Goal: Transaction & Acquisition: Purchase product/service

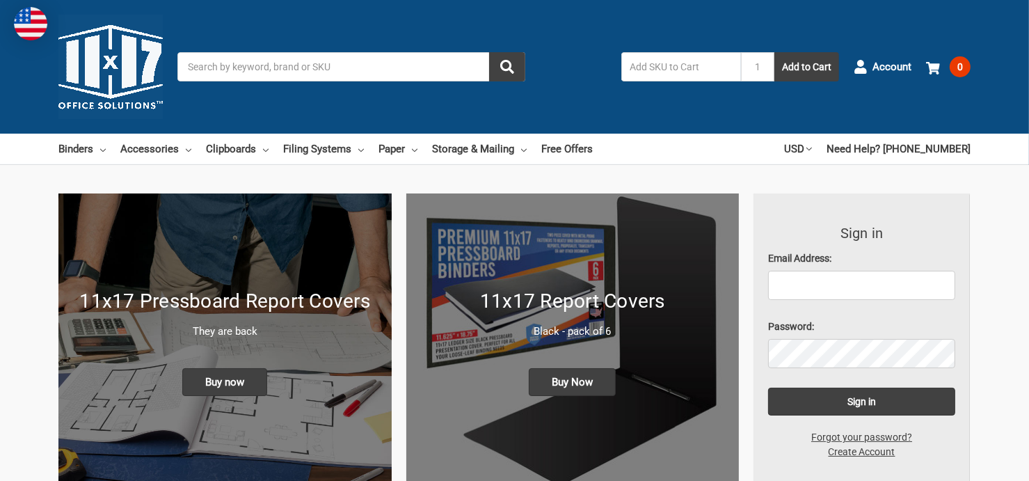
click at [654, 64] on input "text" at bounding box center [682, 66] width 120 height 29
type input "563081"
click at [217, 68] on input "Search" at bounding box center [351, 66] width 348 height 29
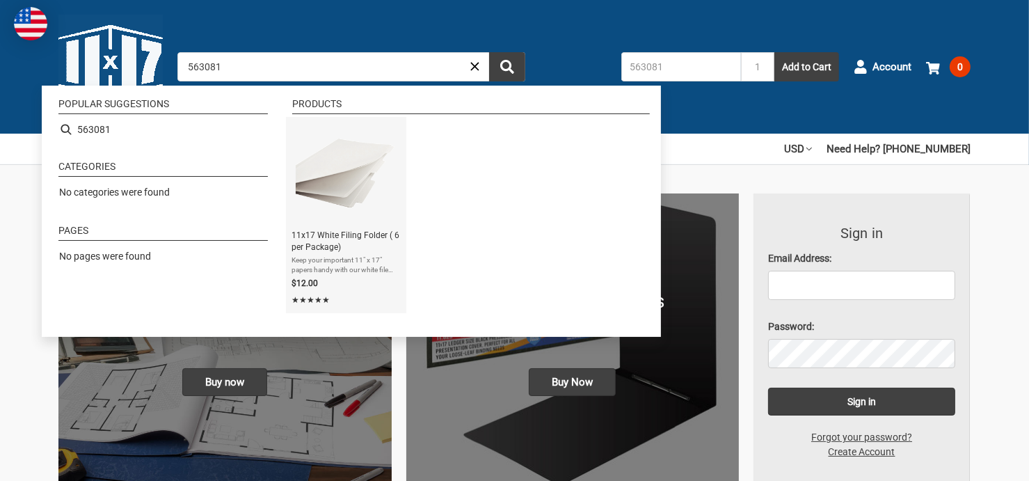
type input "563081"
click at [342, 243] on span "11x17 White Filing Folder ( 6 per Package)" at bounding box center [346, 242] width 109 height 24
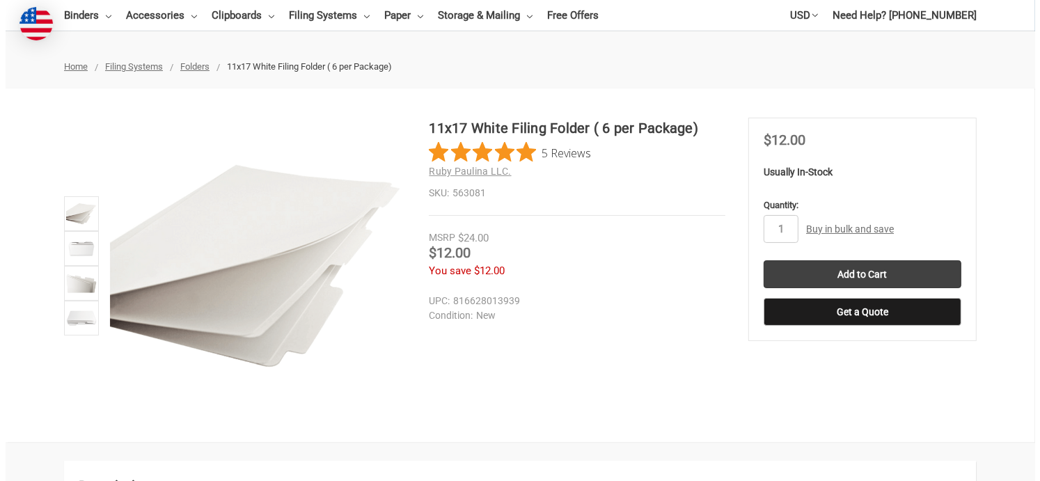
scroll to position [139, 0]
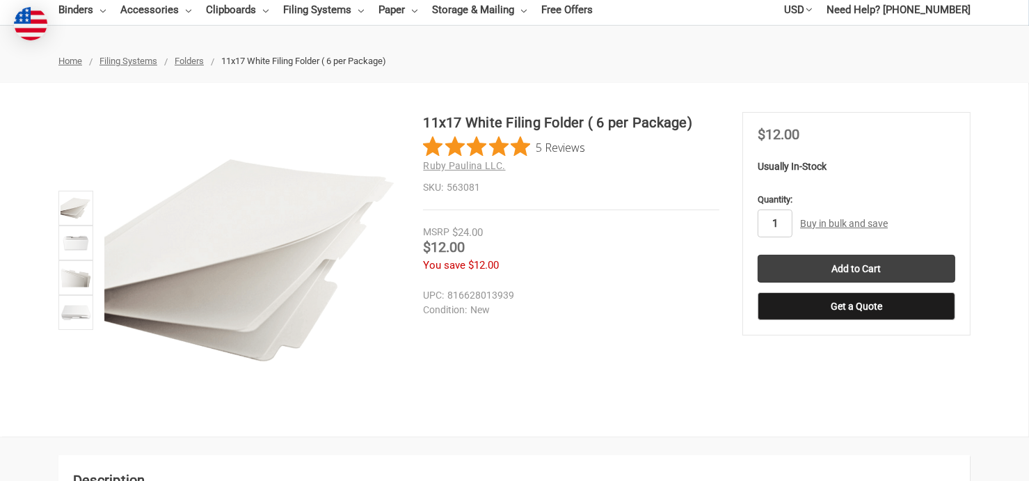
click at [785, 222] on input "1" at bounding box center [775, 224] width 35 height 28
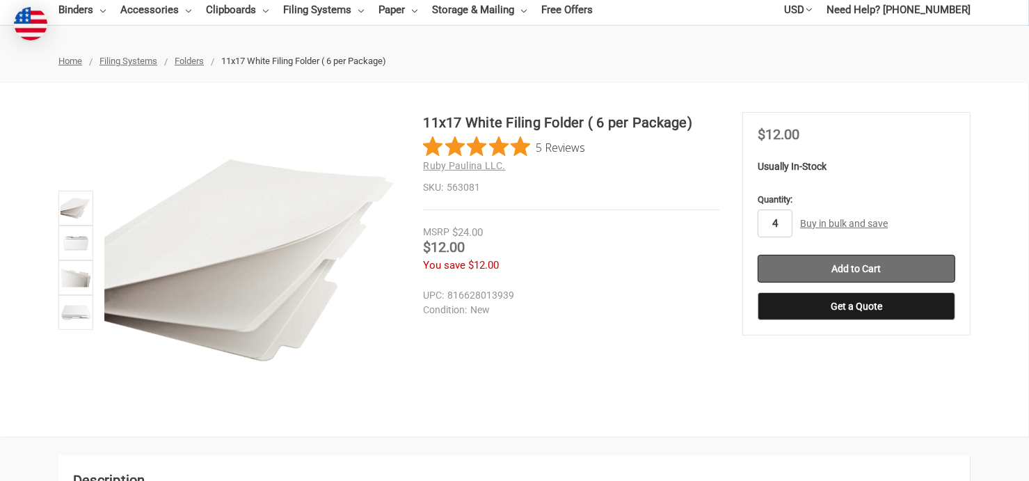
type input "4"
click at [852, 264] on input "Add to Cart" at bounding box center [857, 269] width 198 height 28
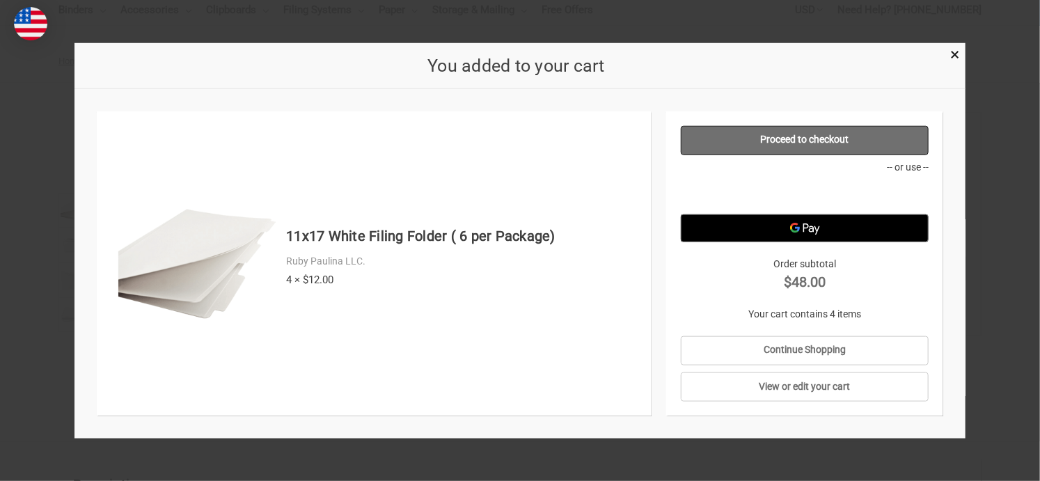
click at [797, 137] on link "Proceed to checkout" at bounding box center [805, 139] width 248 height 29
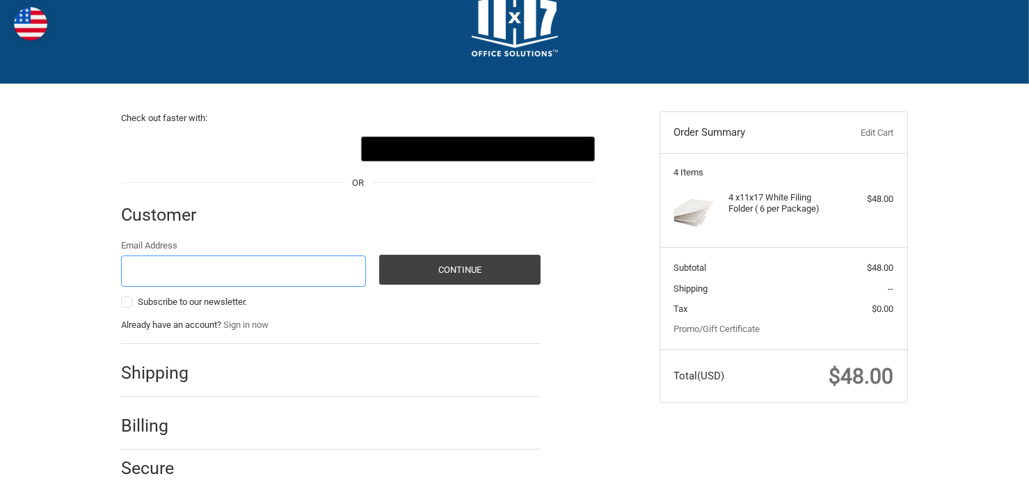
scroll to position [88, 0]
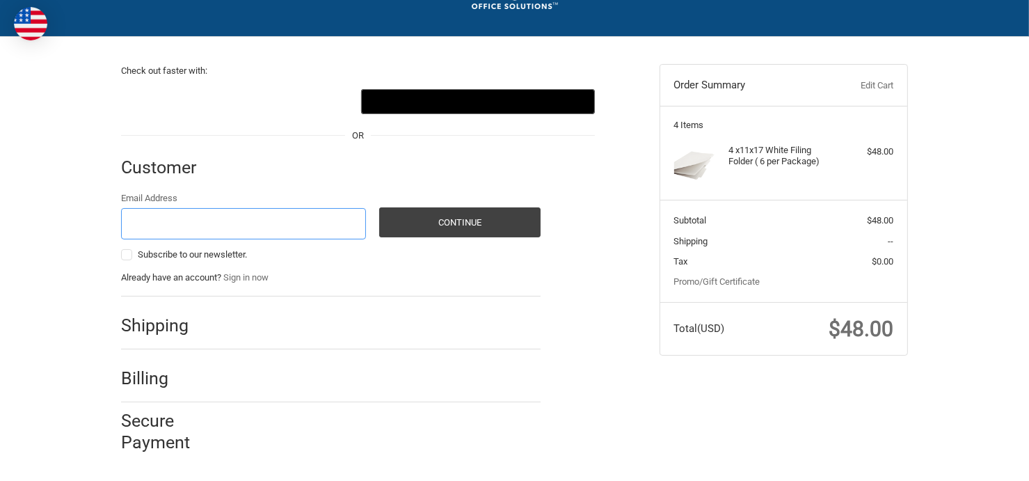
click at [185, 215] on input "Email Address" at bounding box center [243, 223] width 245 height 31
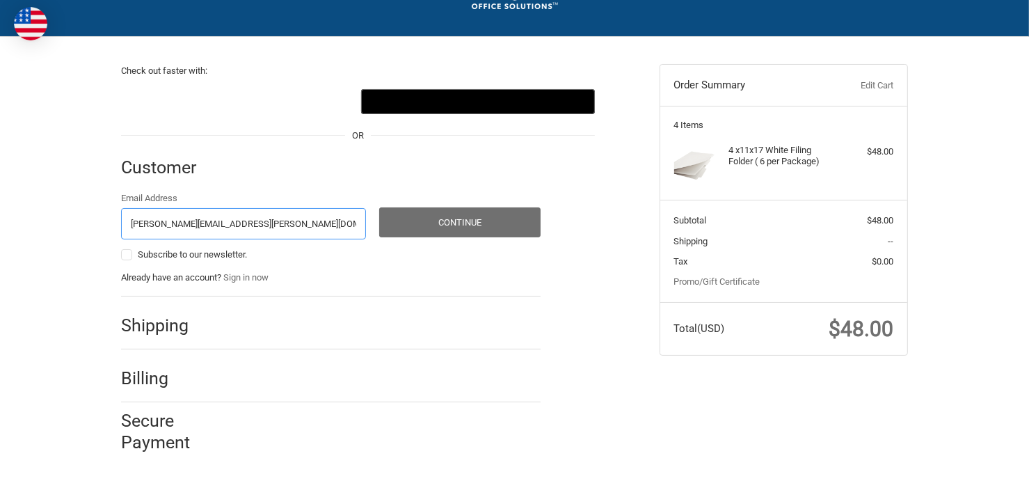
type input "TERRY.WEAVER@GDIT.COM"
click at [455, 217] on button "Continue" at bounding box center [459, 222] width 161 height 30
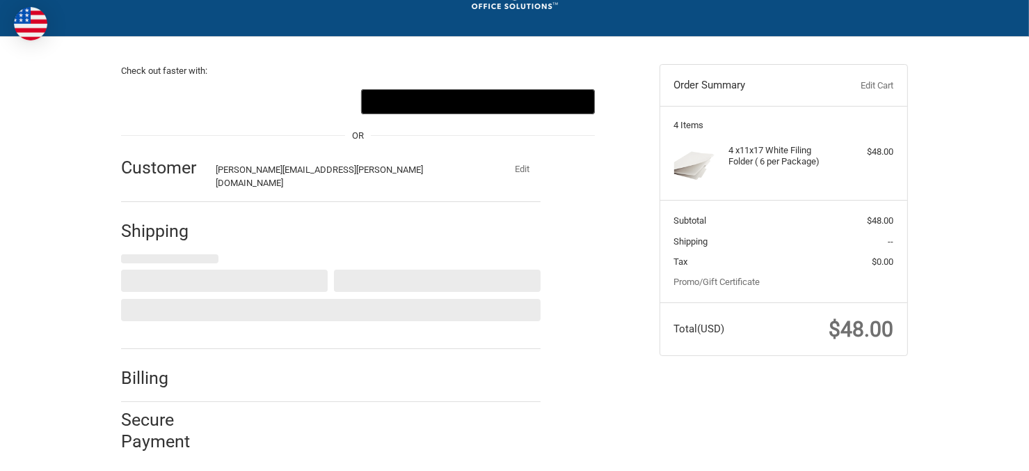
select select "US"
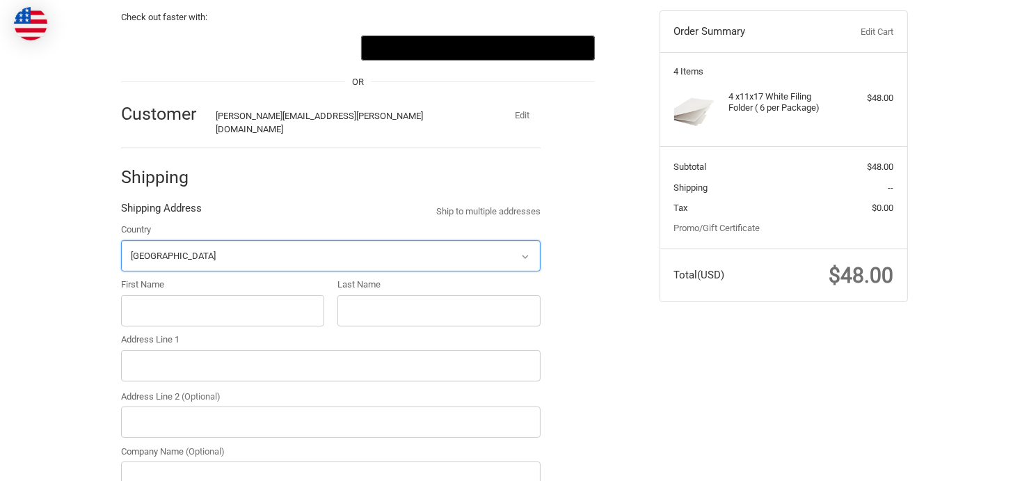
scroll to position [183, 0]
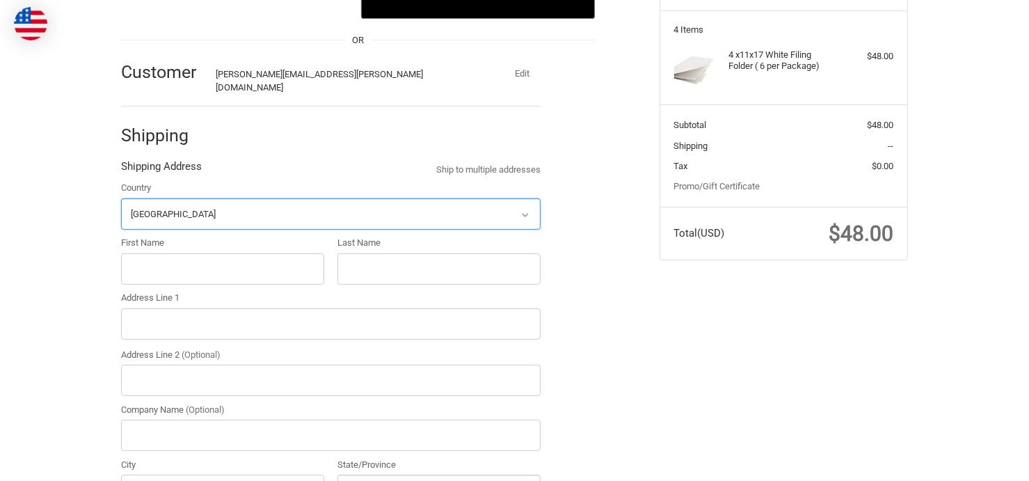
click at [175, 205] on select "Select a country Afghanistan Åland Islands Albania Algeria American Samoa Andor…" at bounding box center [331, 213] width 420 height 31
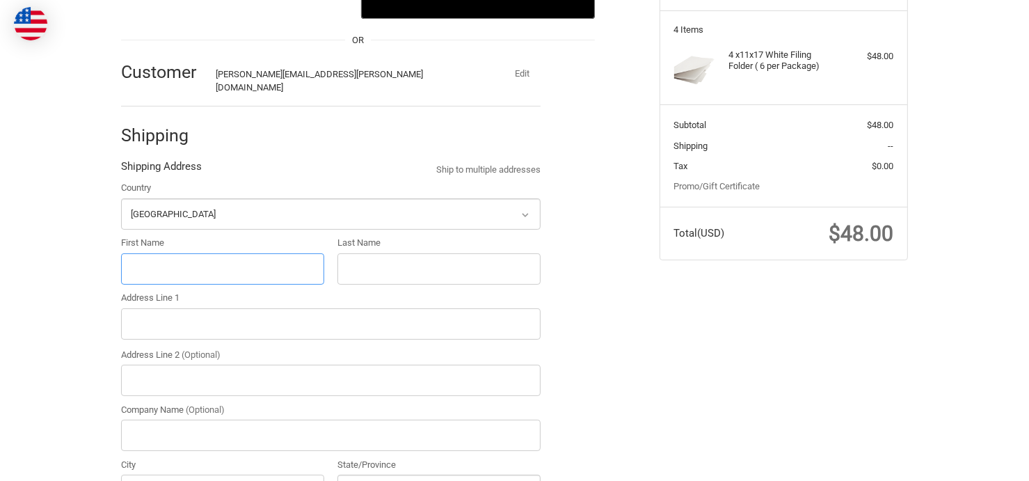
click at [195, 265] on input "First Name" at bounding box center [222, 268] width 203 height 31
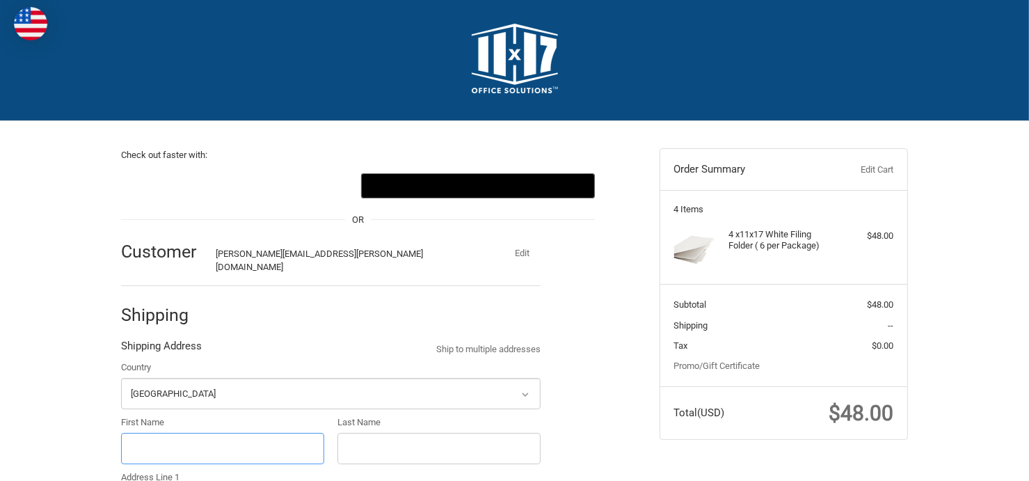
scroll to position [0, 0]
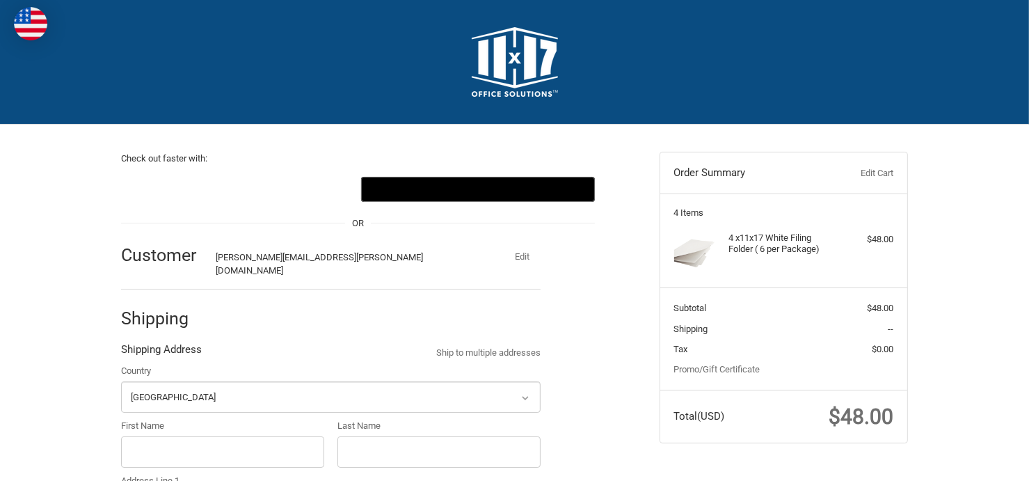
click at [538, 56] on img at bounding box center [515, 62] width 86 height 70
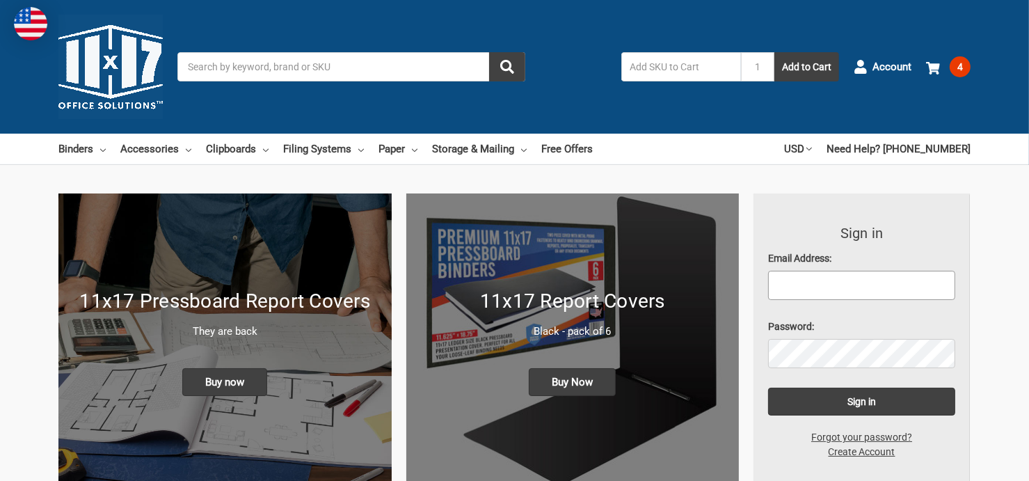
click at [814, 285] on input "Email Address:" at bounding box center [861, 285] width 187 height 29
type input "[PERSON_NAME][EMAIL_ADDRESS][PERSON_NAME][DOMAIN_NAME]"
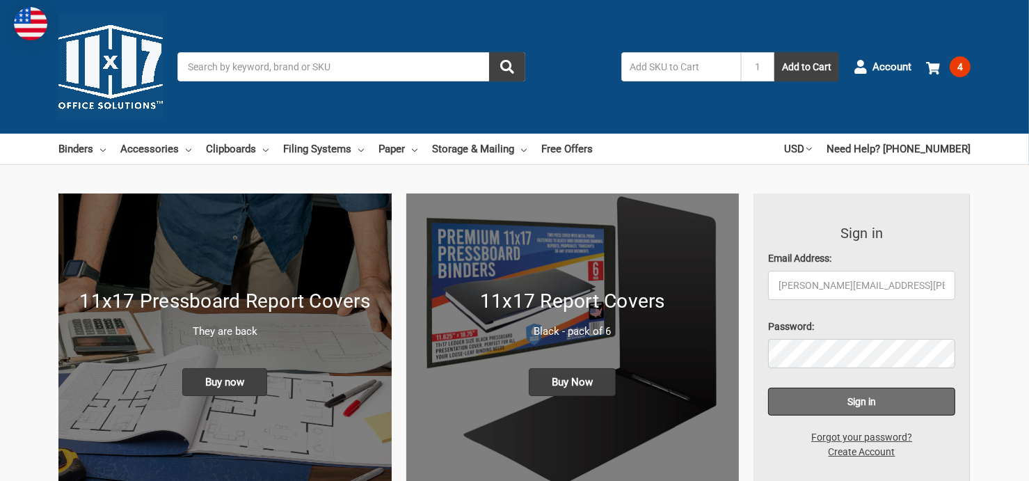
click at [878, 400] on input "Sign in" at bounding box center [861, 402] width 187 height 28
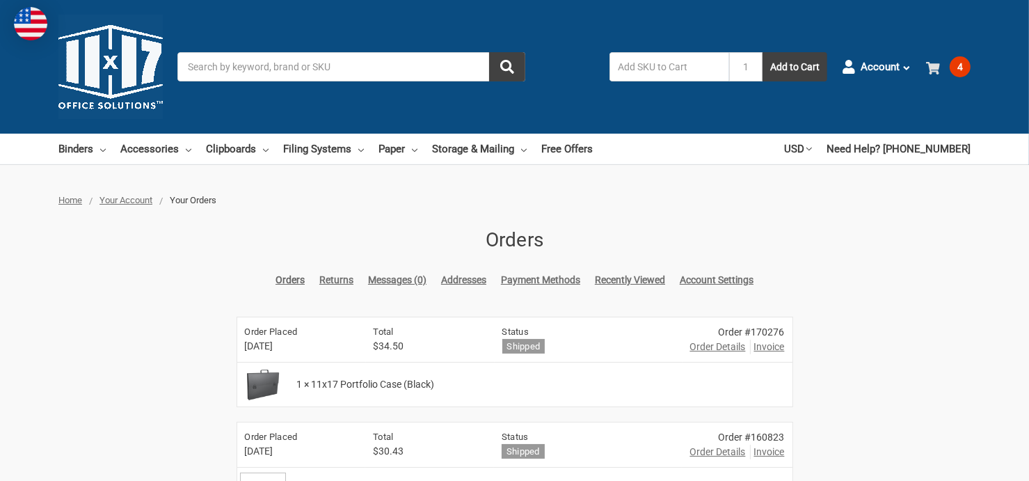
click at [965, 68] on span "4" at bounding box center [960, 66] width 21 height 21
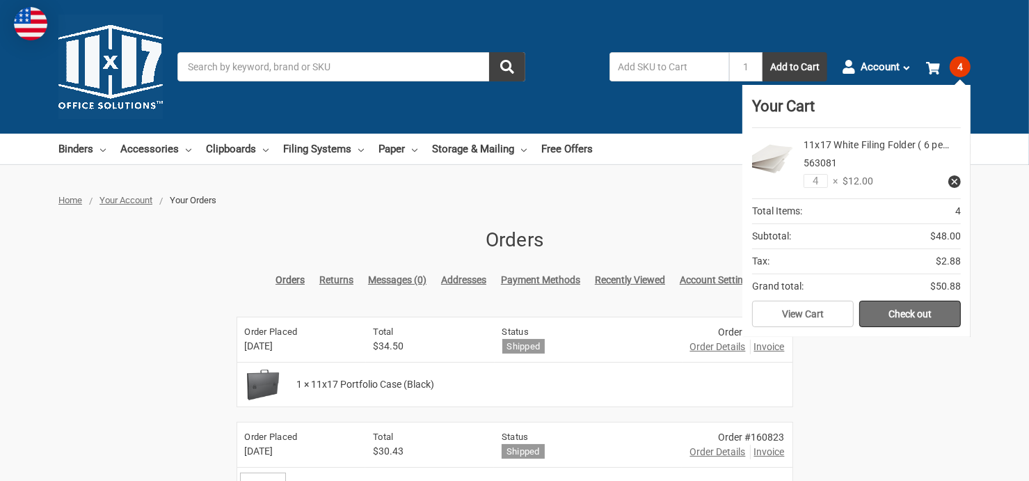
click at [922, 310] on link "Check out" at bounding box center [911, 314] width 102 height 26
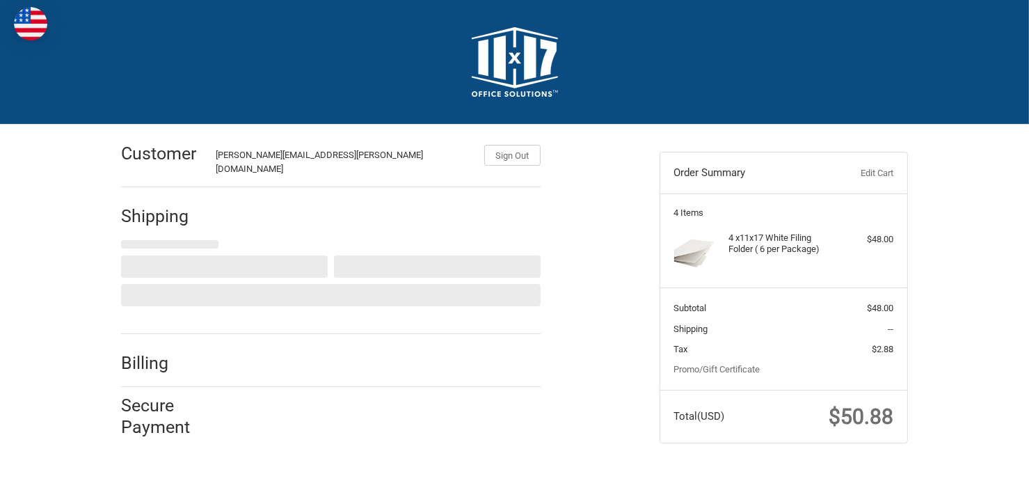
scroll to position [2, 0]
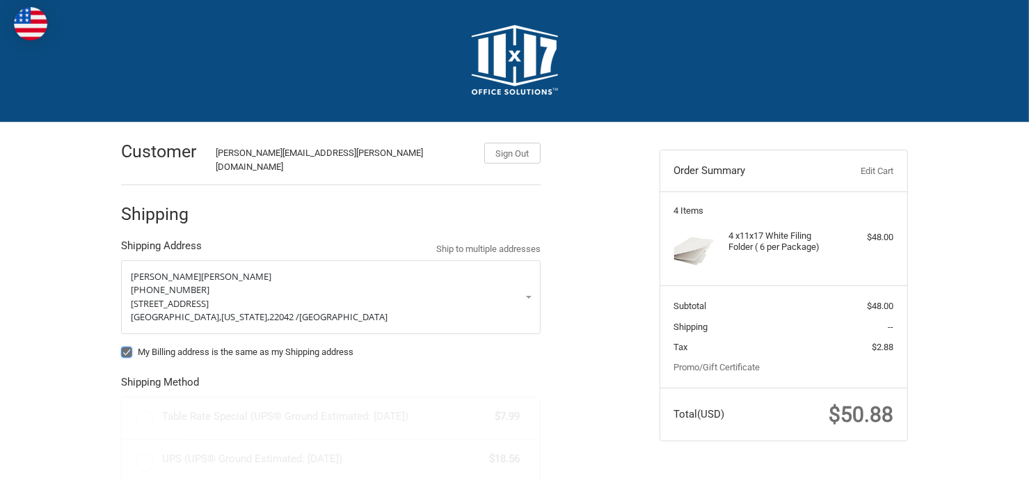
radio input "true"
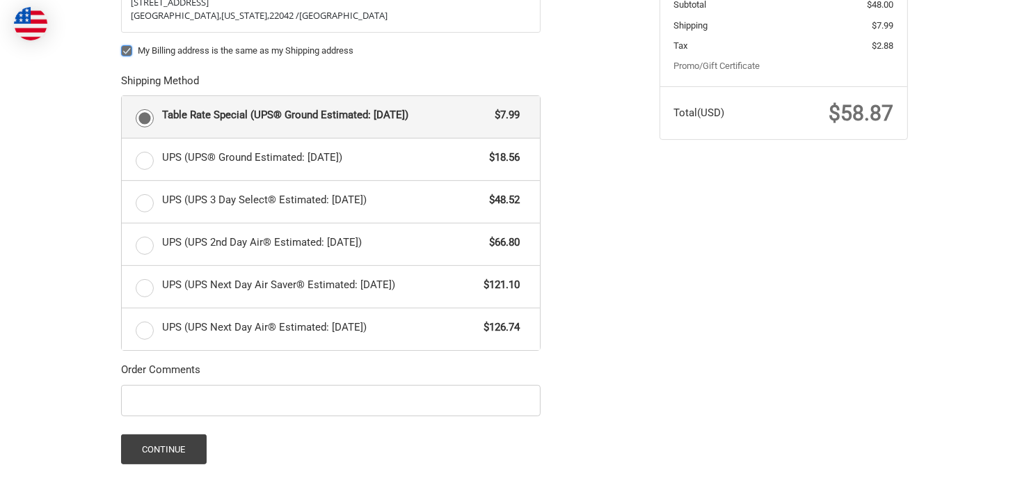
scroll to position [420, 0]
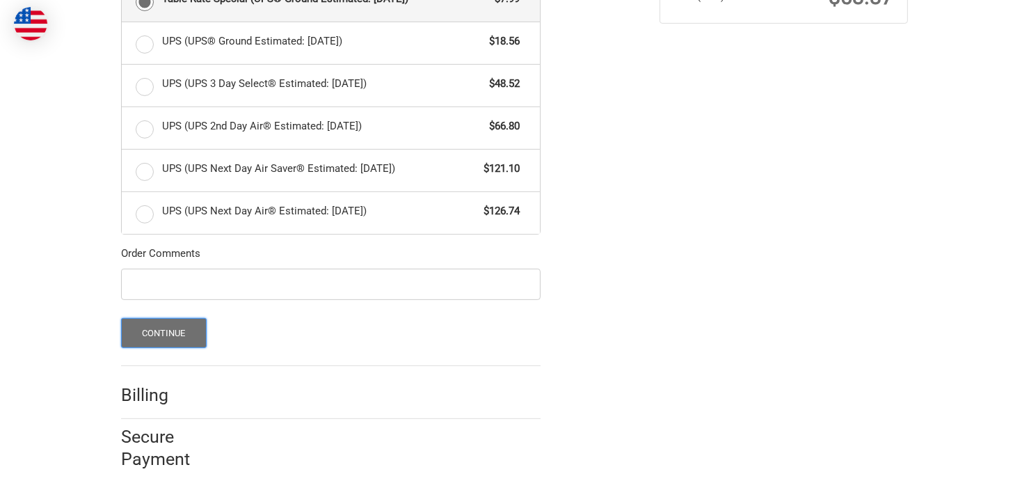
click at [156, 322] on button "Continue" at bounding box center [164, 333] width 86 height 30
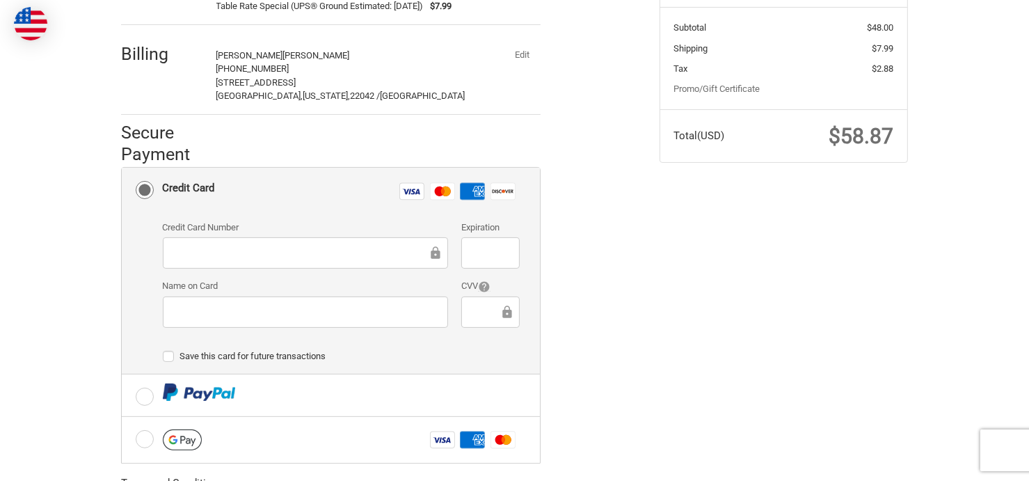
scroll to position [350, 0]
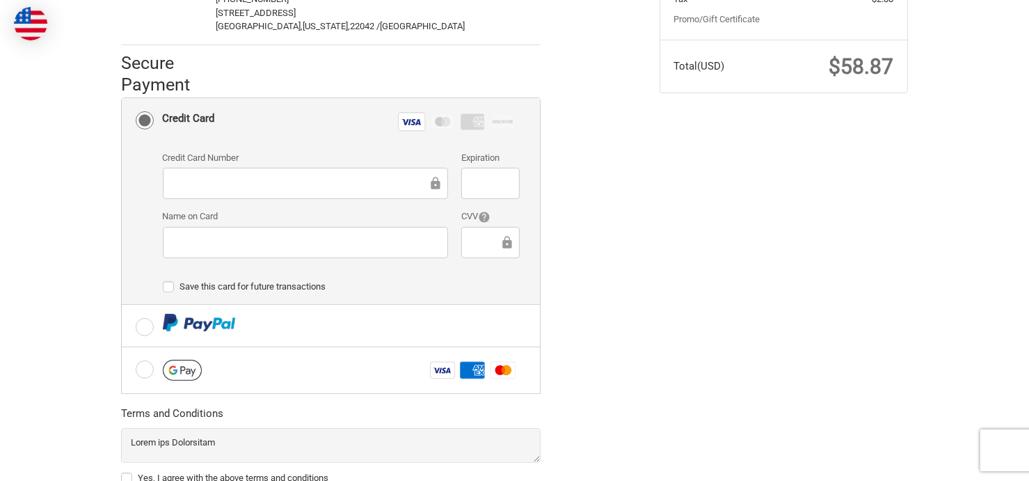
click at [562, 296] on ol "Customer terry.weaver@gdit.com Sign Out Shipping Terry Weaver 571-533-3300 3150…" at bounding box center [358, 158] width 474 height 769
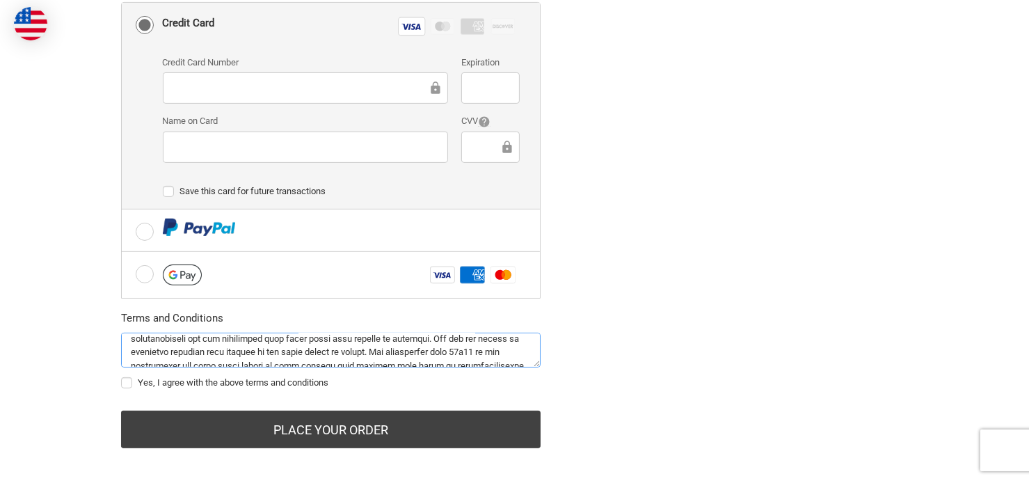
scroll to position [362, 0]
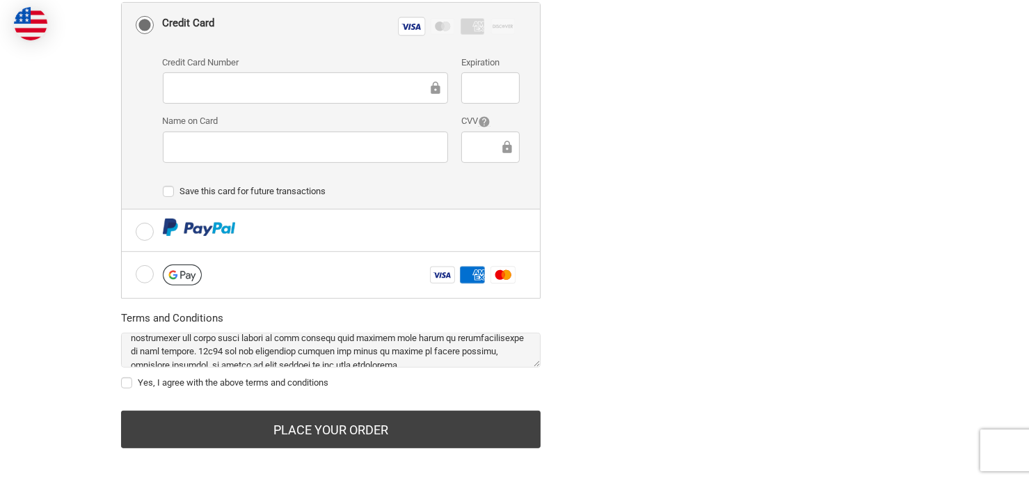
click at [125, 363] on div "Yes, I agree with the above terms and conditions" at bounding box center [331, 363] width 420 height 61
click at [125, 377] on label "Yes, I agree with the above terms and conditions" at bounding box center [331, 382] width 420 height 11
click at [122, 376] on input "Yes, I agree with the above terms and conditions" at bounding box center [121, 376] width 1 height 1
checkbox input "true"
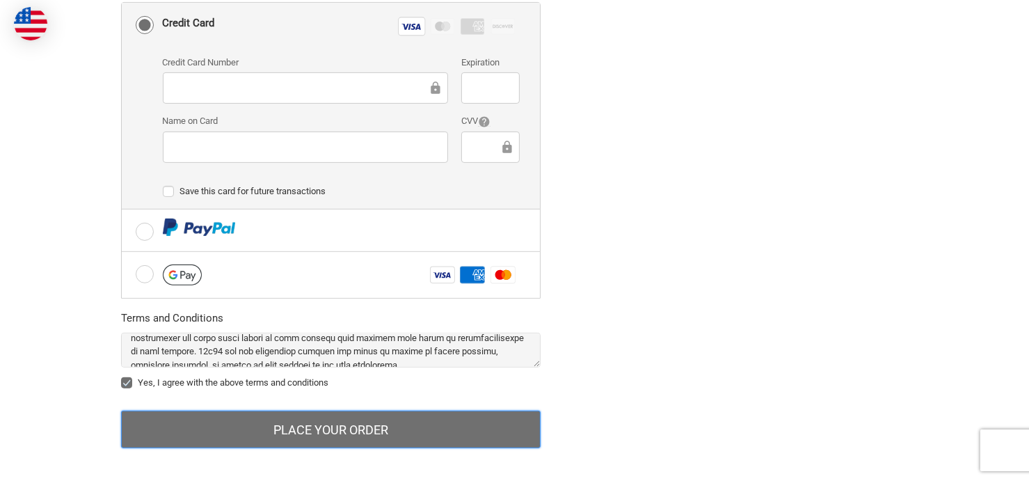
click at [348, 419] on button "Place Your Order" at bounding box center [331, 430] width 420 height 38
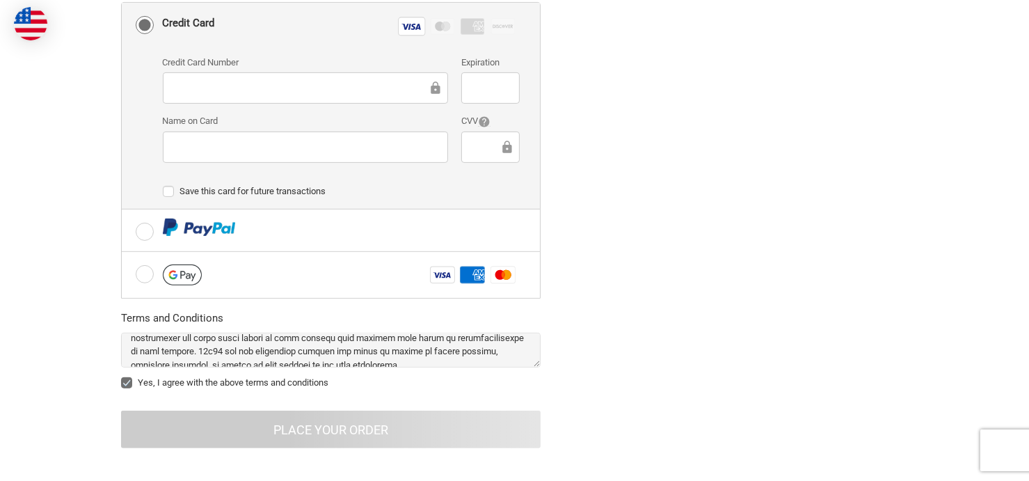
scroll to position [45, 0]
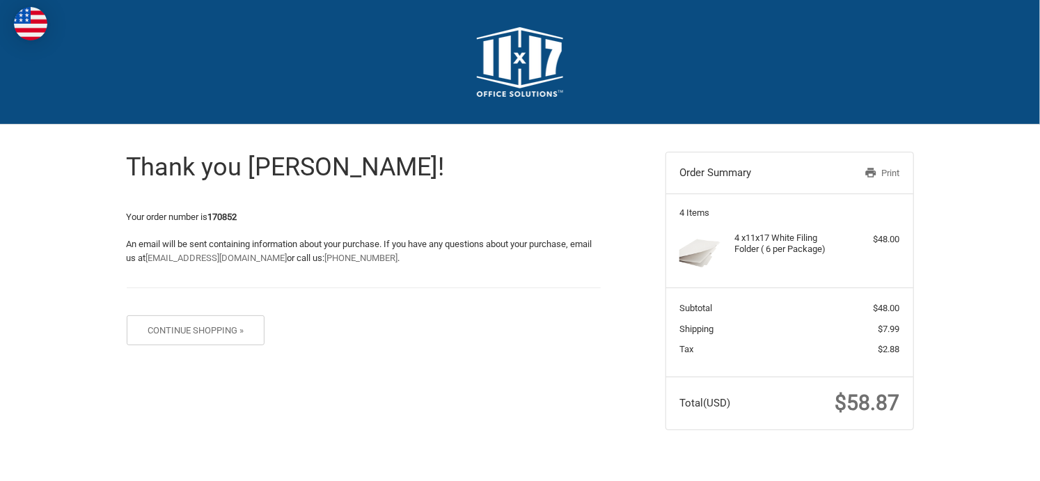
click at [974, 274] on div "Thank you [PERSON_NAME]! Your order number is 170852 An email will be sent cont…" at bounding box center [520, 291] width 1040 height 333
